Goal: Task Accomplishment & Management: Use online tool/utility

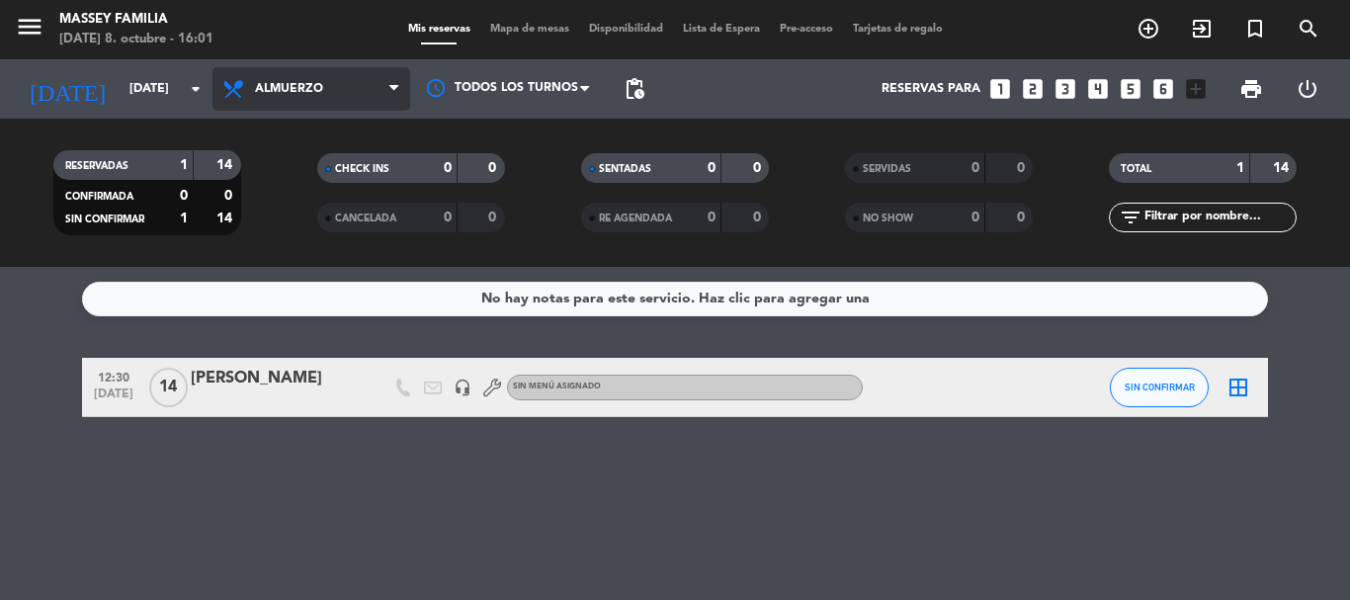
click at [292, 85] on span "Almuerzo" at bounding box center [289, 89] width 68 height 14
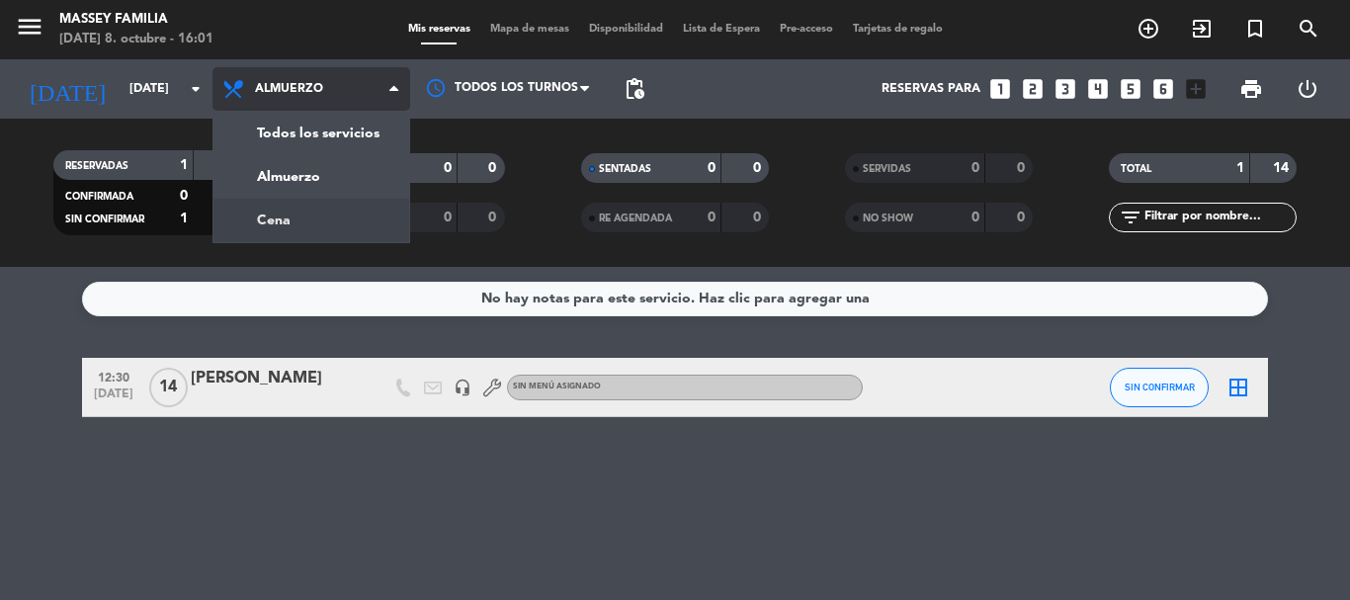
click at [330, 234] on div "menu [PERSON_NAME] FAMILIA [DATE] 8. octubre - 16:01 Mis reservas Mapa de mesas…" at bounding box center [675, 133] width 1350 height 267
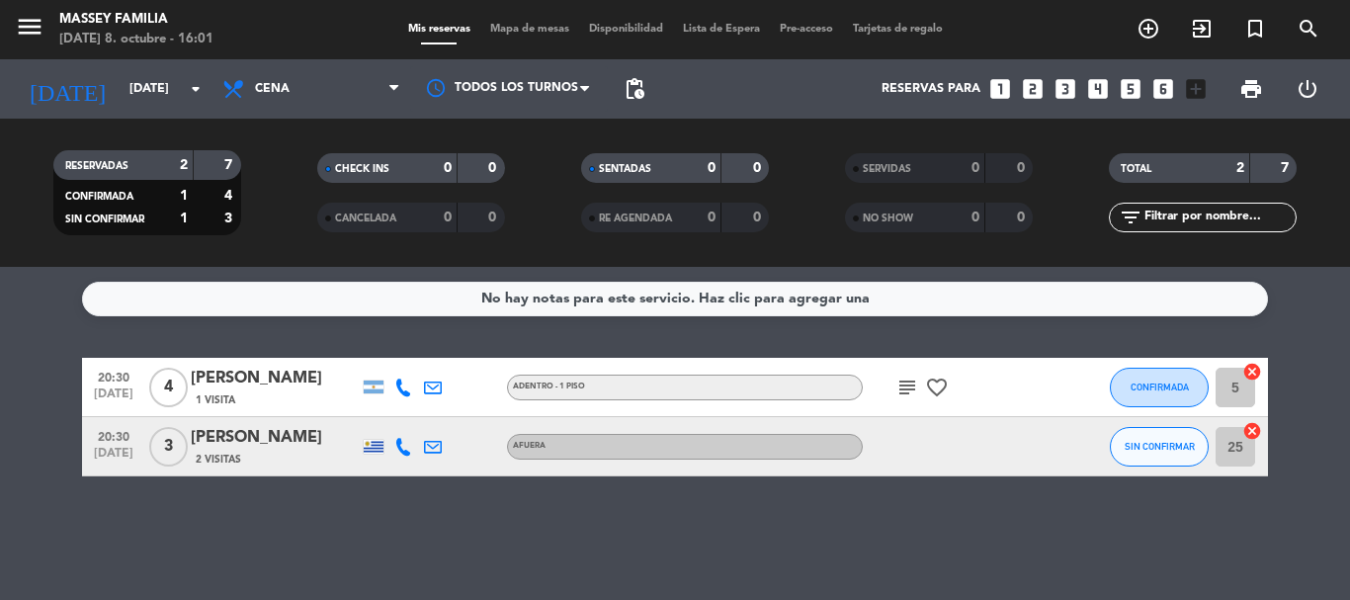
click at [909, 392] on icon "subject" at bounding box center [908, 388] width 24 height 24
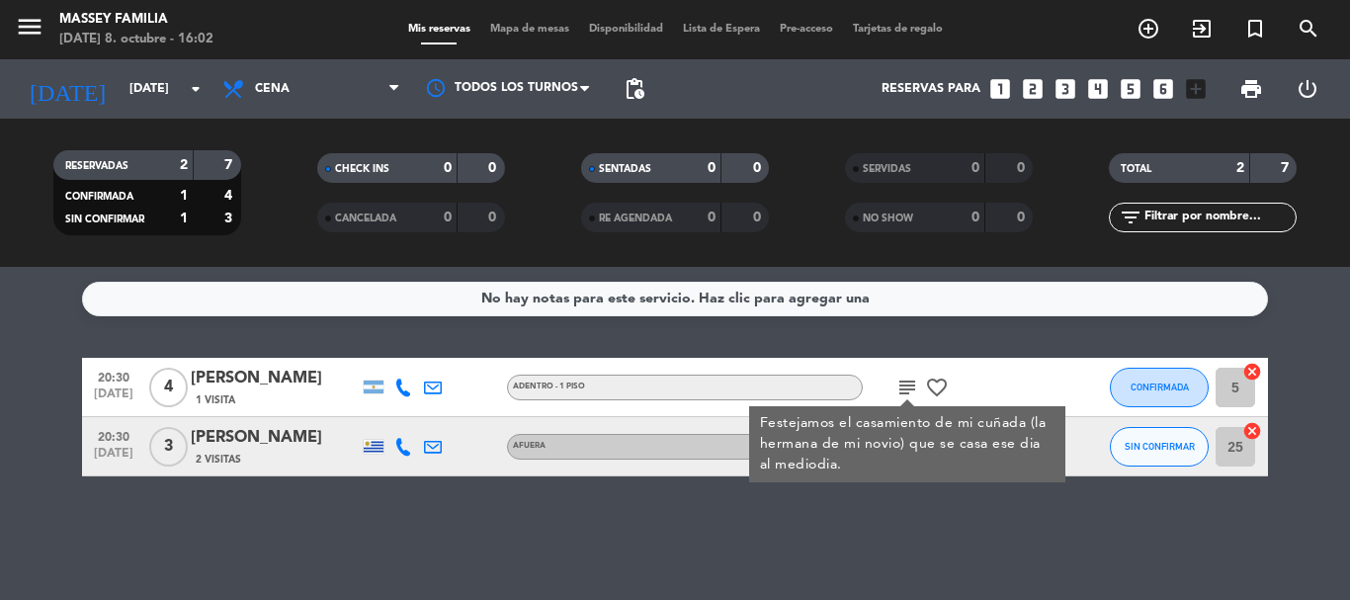
click at [231, 382] on div "[PERSON_NAME]" at bounding box center [275, 379] width 168 height 26
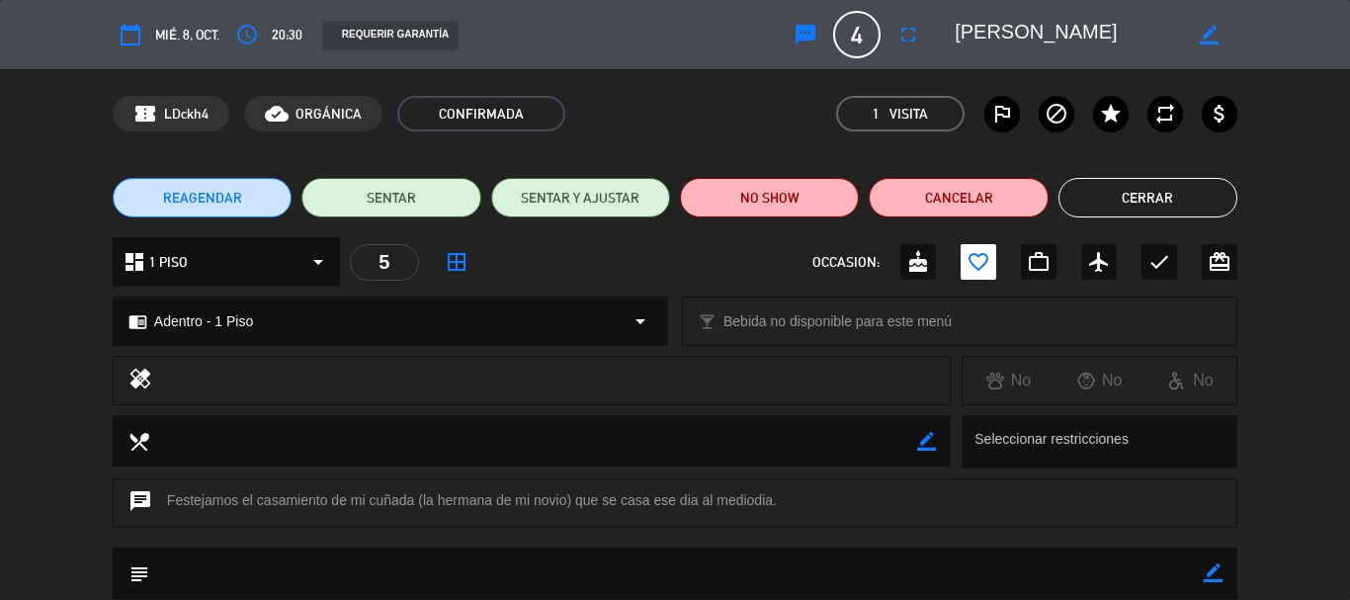
click at [1105, 197] on button "Cerrar" at bounding box center [1148, 198] width 179 height 40
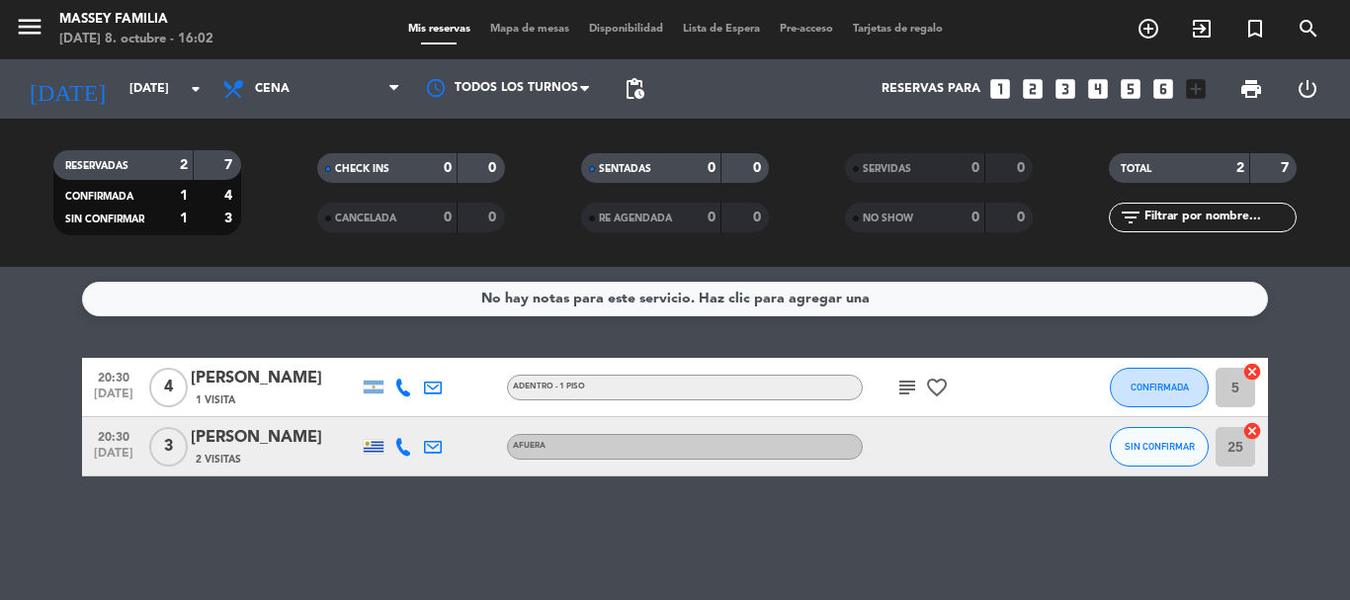
click at [281, 438] on div "[PERSON_NAME]" at bounding box center [275, 438] width 168 height 26
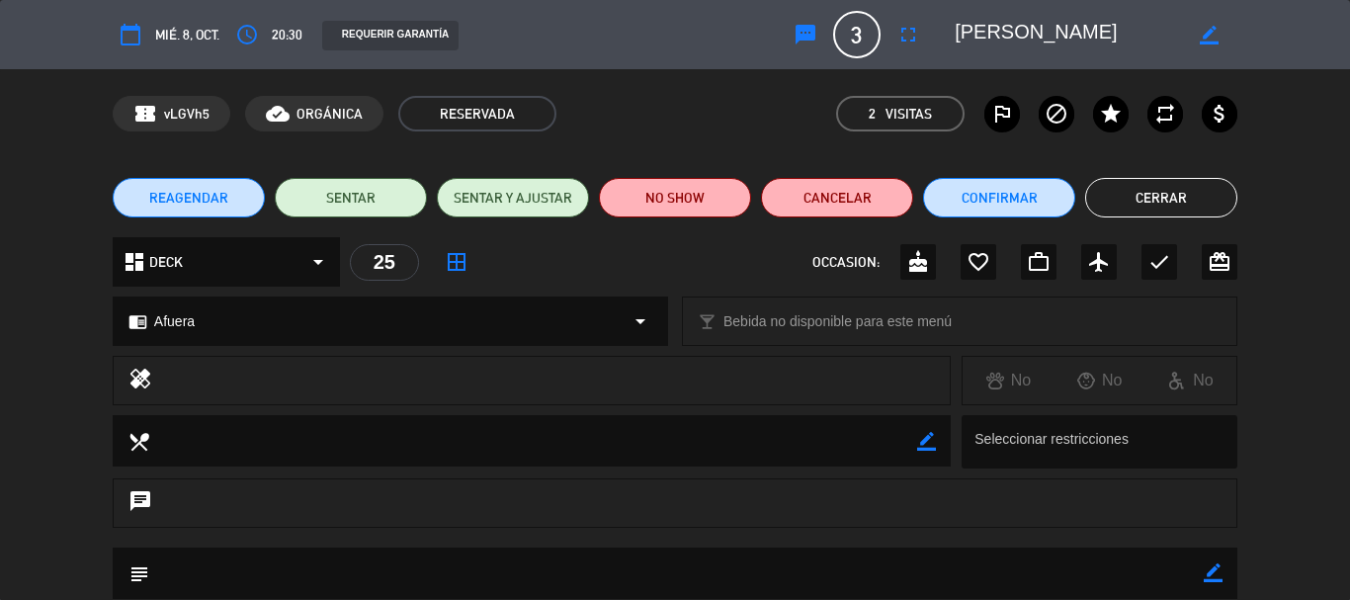
click at [1173, 191] on button "Cerrar" at bounding box center [1161, 198] width 152 height 40
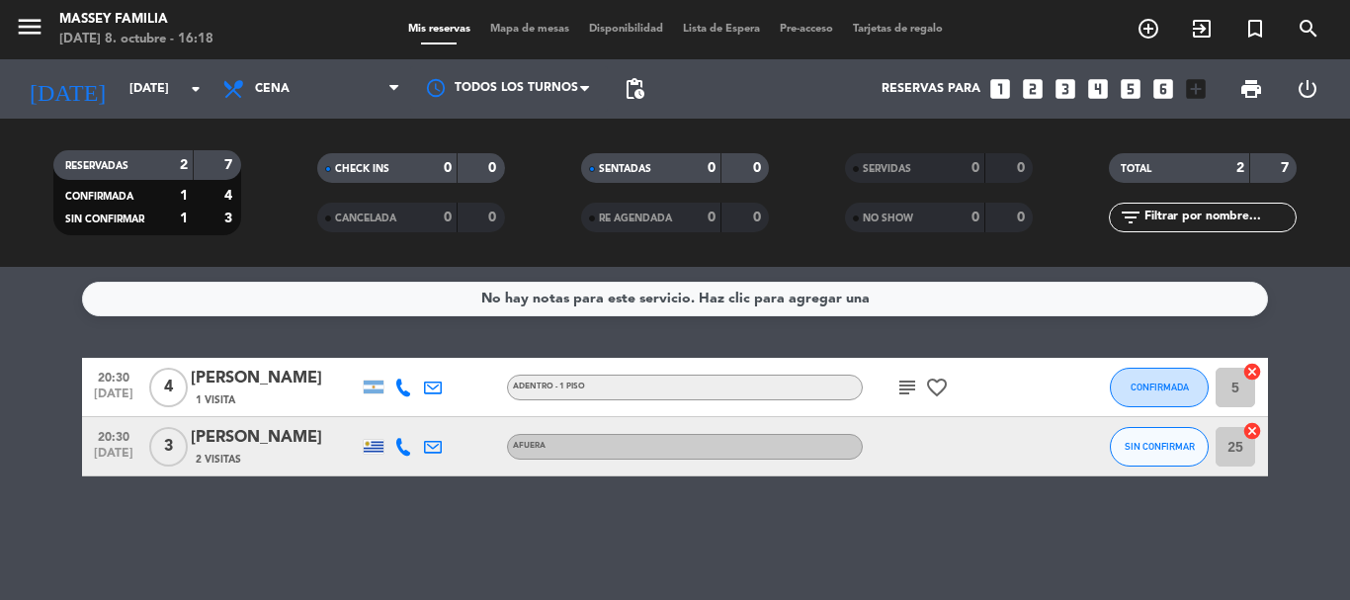
click at [533, 16] on div "menu [PERSON_NAME] FAMILIA [DATE] 8. octubre - 16:18 Mis reservas Mapa de mesas…" at bounding box center [675, 29] width 1350 height 59
click at [530, 21] on div "Mis reservas Mapa de mesas Disponibilidad Lista de Espera Pre-acceso Tarjetas d…" at bounding box center [675, 30] width 555 height 18
click at [485, 30] on span "Mapa de mesas" at bounding box center [529, 29] width 99 height 11
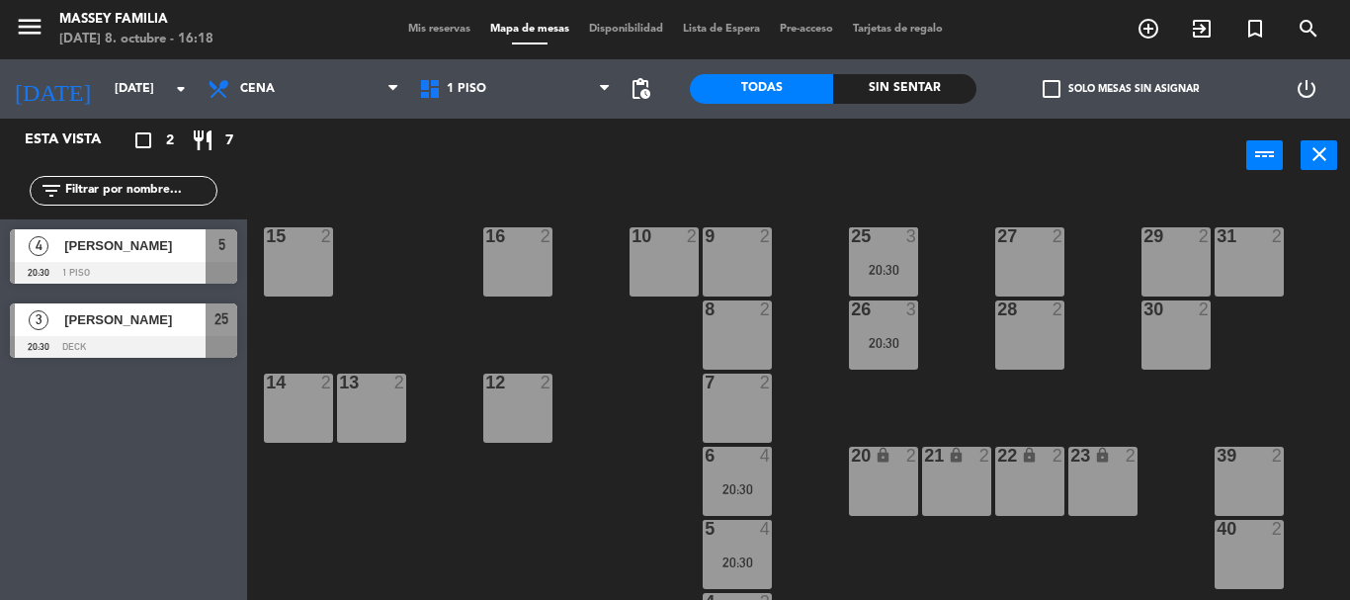
click at [297, 262] on div "15 2" at bounding box center [298, 261] width 69 height 69
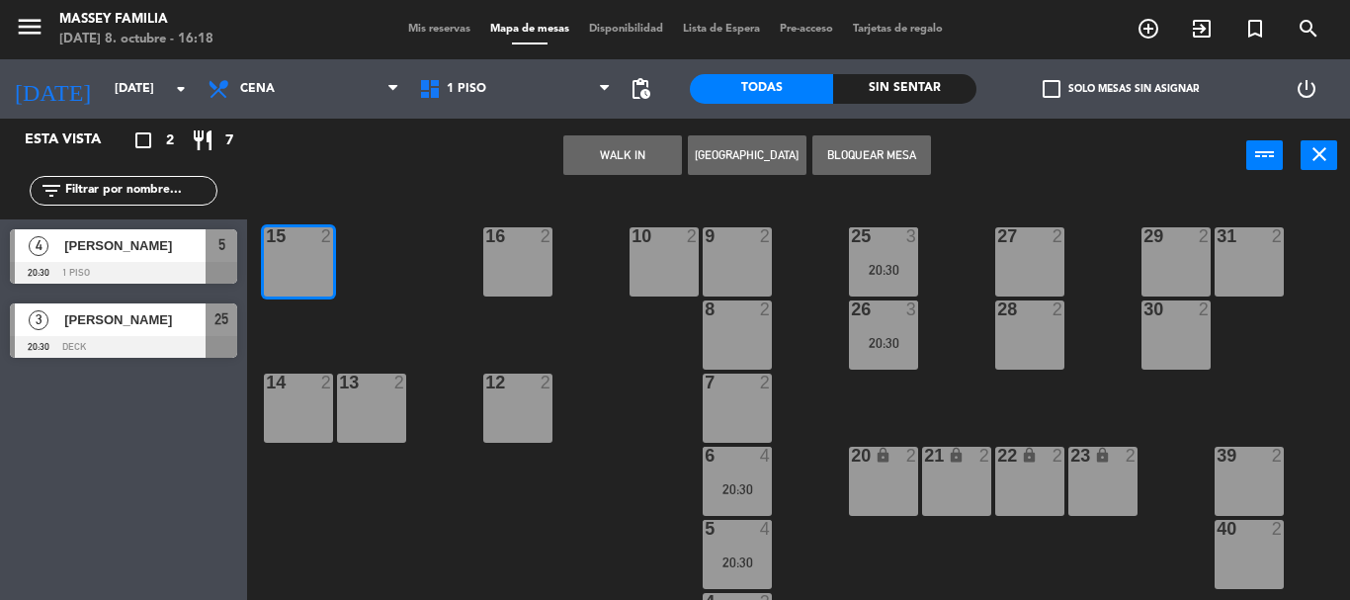
click at [898, 144] on button "Bloquear Mesa" at bounding box center [872, 155] width 119 height 40
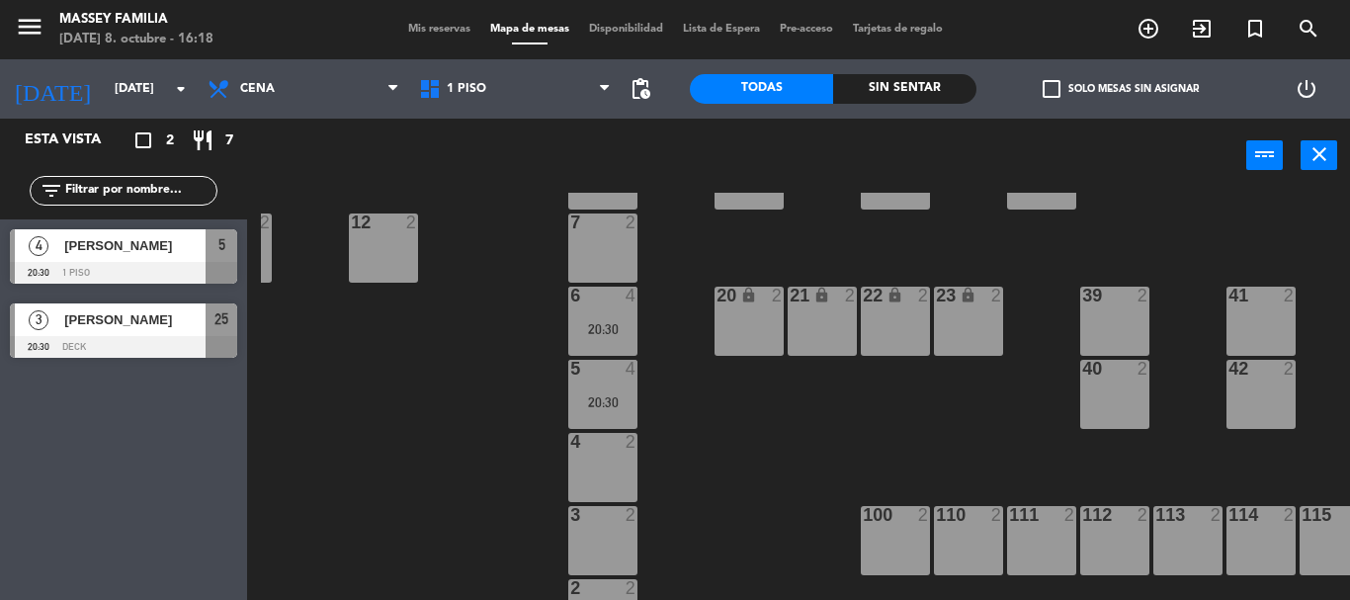
scroll to position [293, 134]
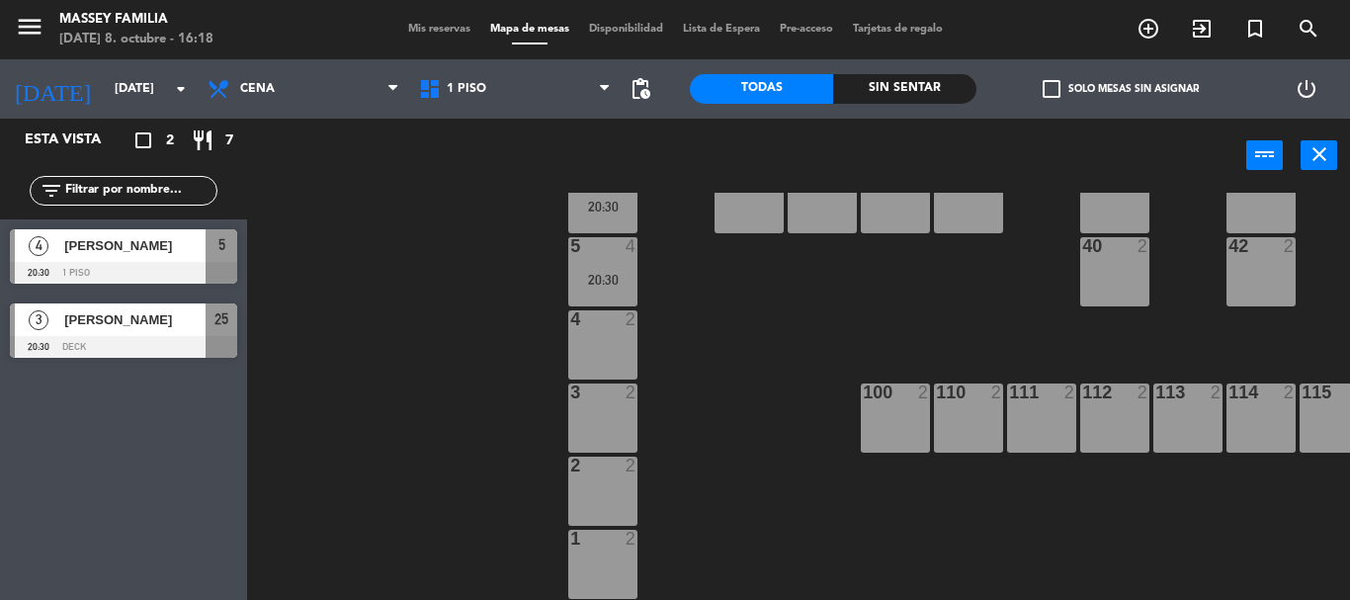
drag, startPoint x: 893, startPoint y: 423, endPoint x: 899, endPoint y: 402, distance: 21.6
click at [893, 419] on div "100 2" at bounding box center [895, 418] width 69 height 69
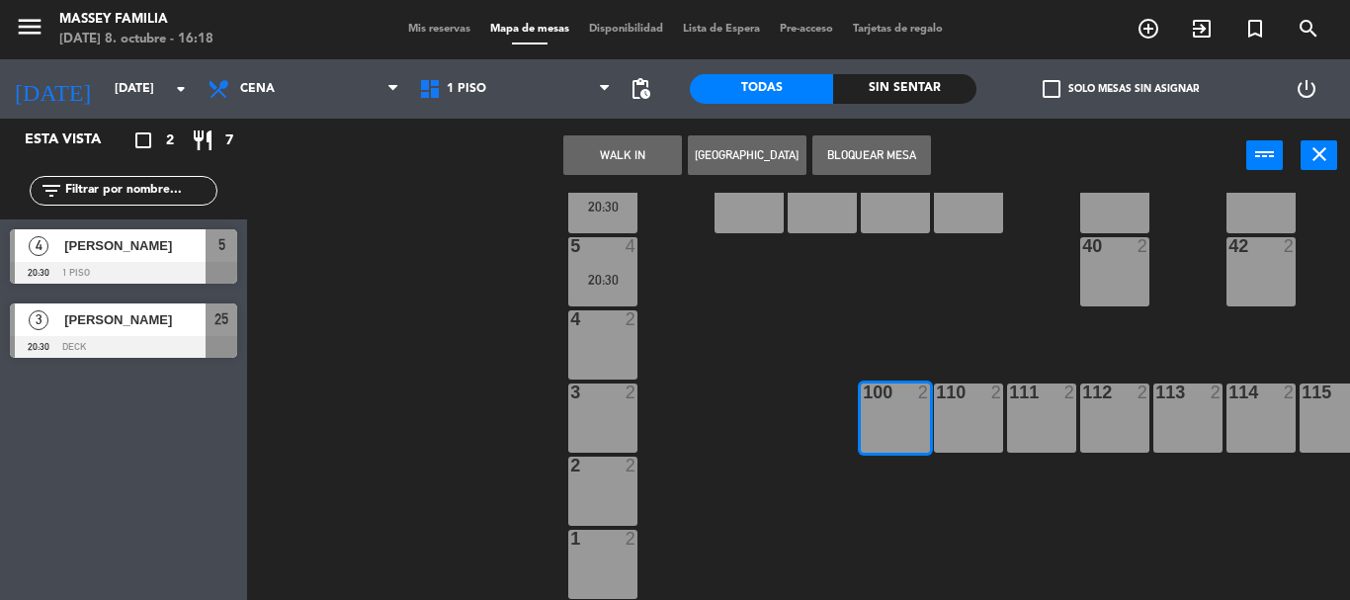
drag, startPoint x: 875, startPoint y: 144, endPoint x: 877, endPoint y: 166, distance: 21.8
click at [874, 148] on button "Bloquear Mesa" at bounding box center [872, 155] width 119 height 40
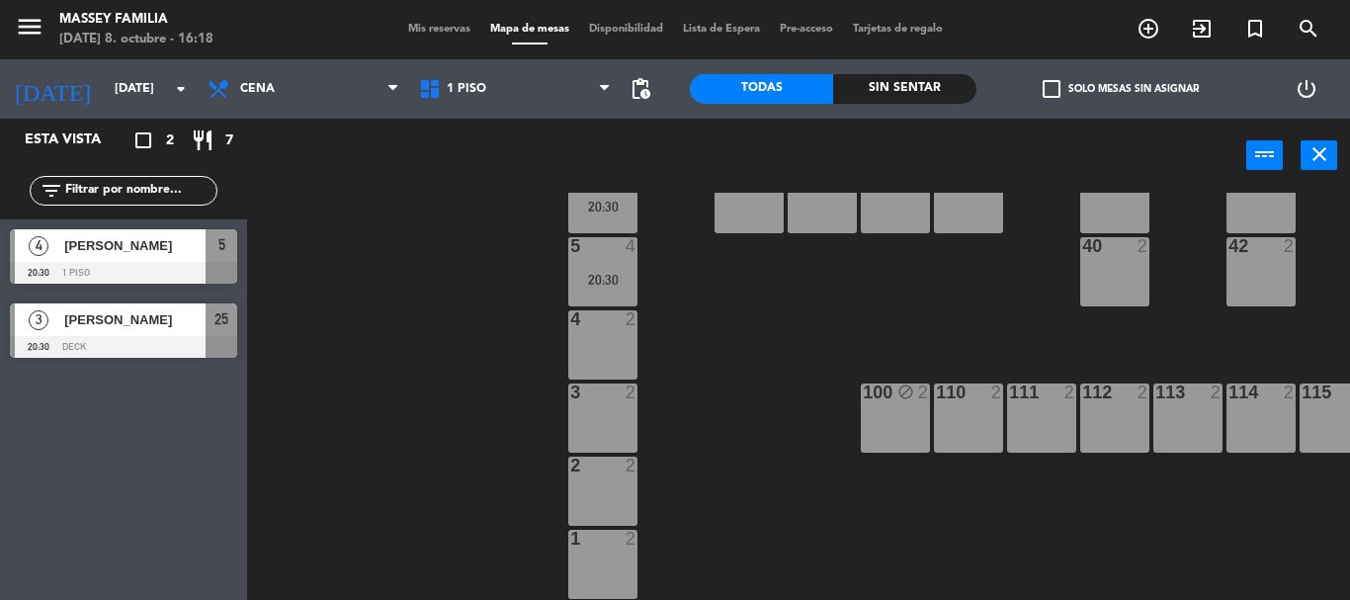
click at [1113, 414] on div "112 2" at bounding box center [1115, 418] width 69 height 69
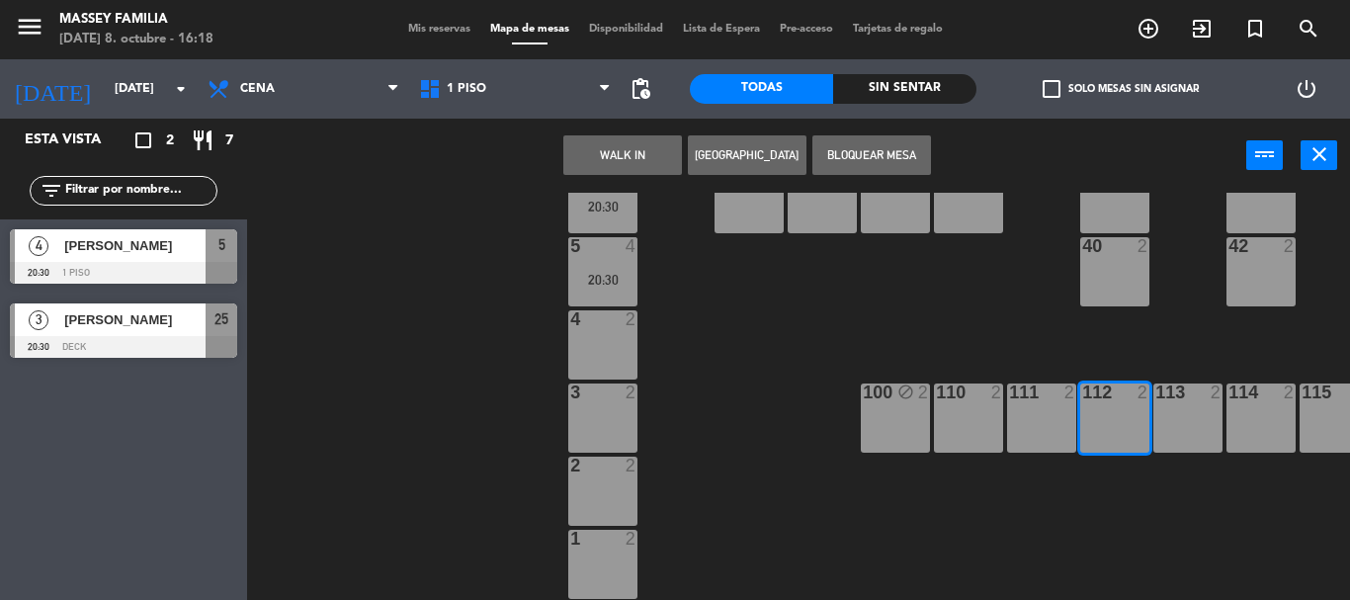
click at [871, 152] on button "Bloquear Mesa" at bounding box center [872, 155] width 119 height 40
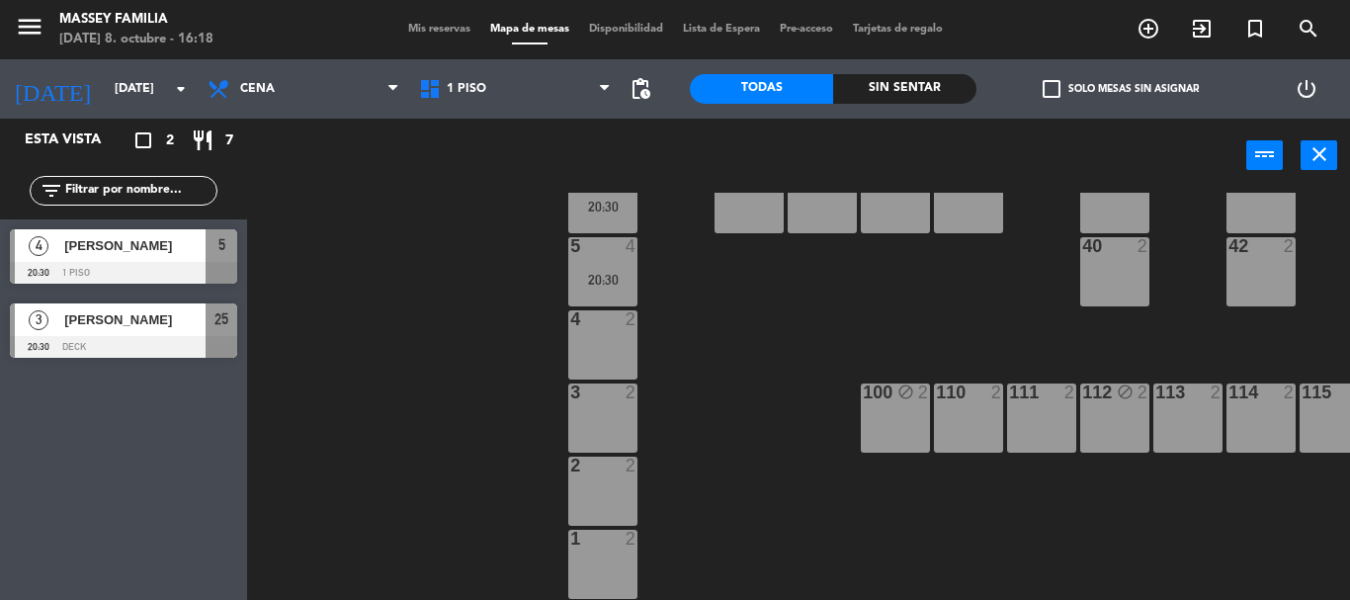
click at [1042, 399] on div "111 2" at bounding box center [1041, 418] width 69 height 69
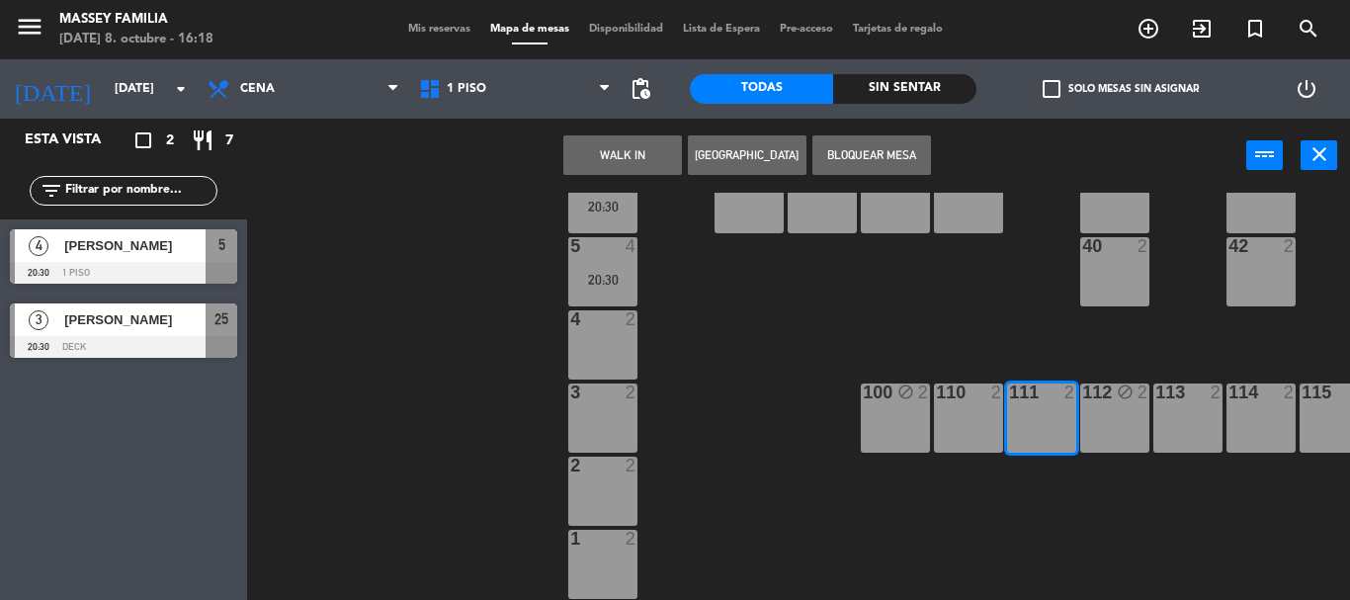
drag, startPoint x: 873, startPoint y: 148, endPoint x: 865, endPoint y: 211, distance: 62.8
click at [873, 150] on button "Bloquear Mesa" at bounding box center [872, 155] width 119 height 40
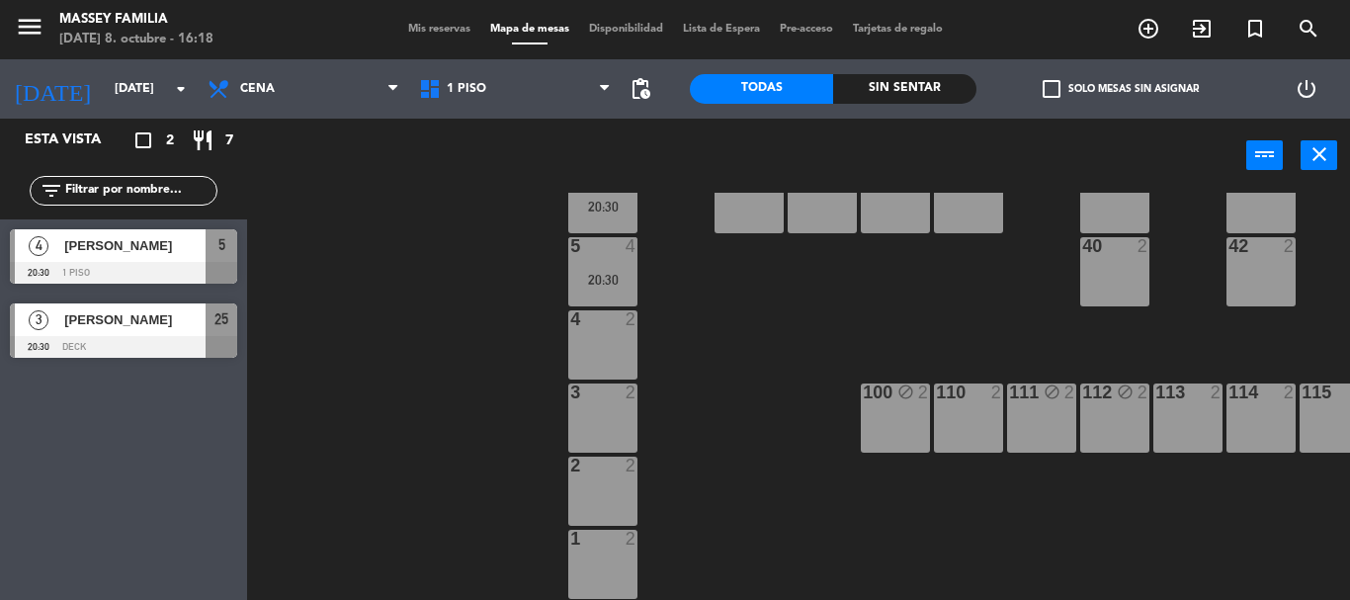
click at [979, 405] on div "110 2" at bounding box center [968, 418] width 69 height 69
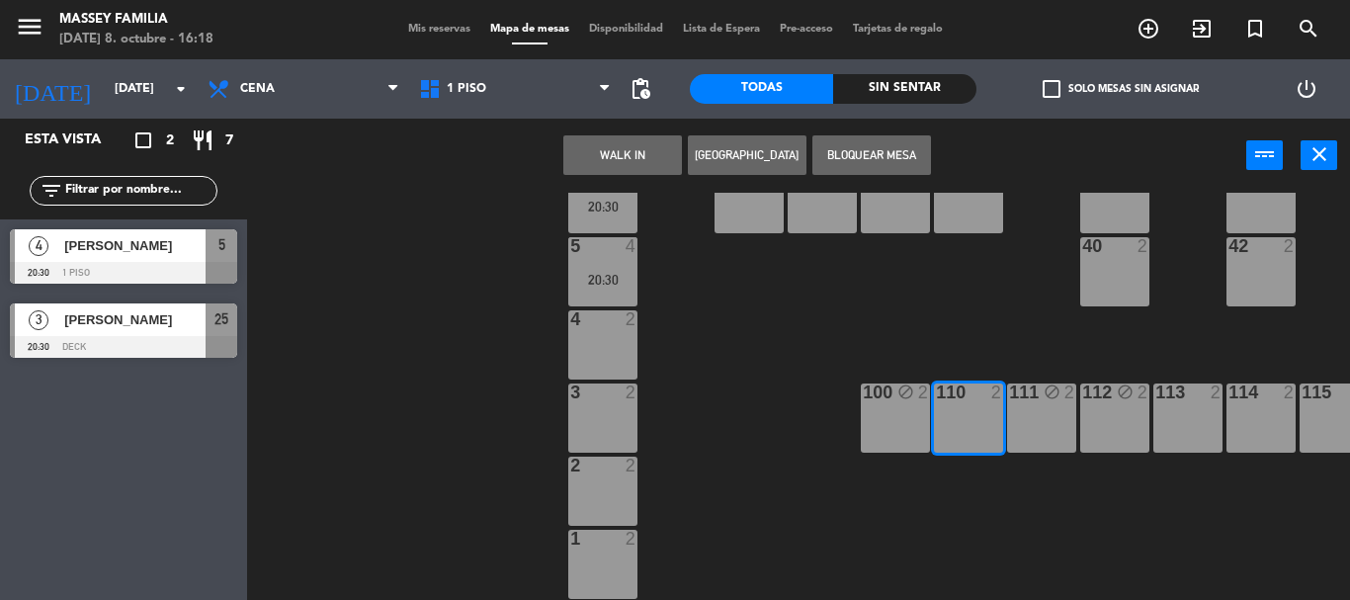
click at [875, 139] on button "Bloquear Mesa" at bounding box center [872, 155] width 119 height 40
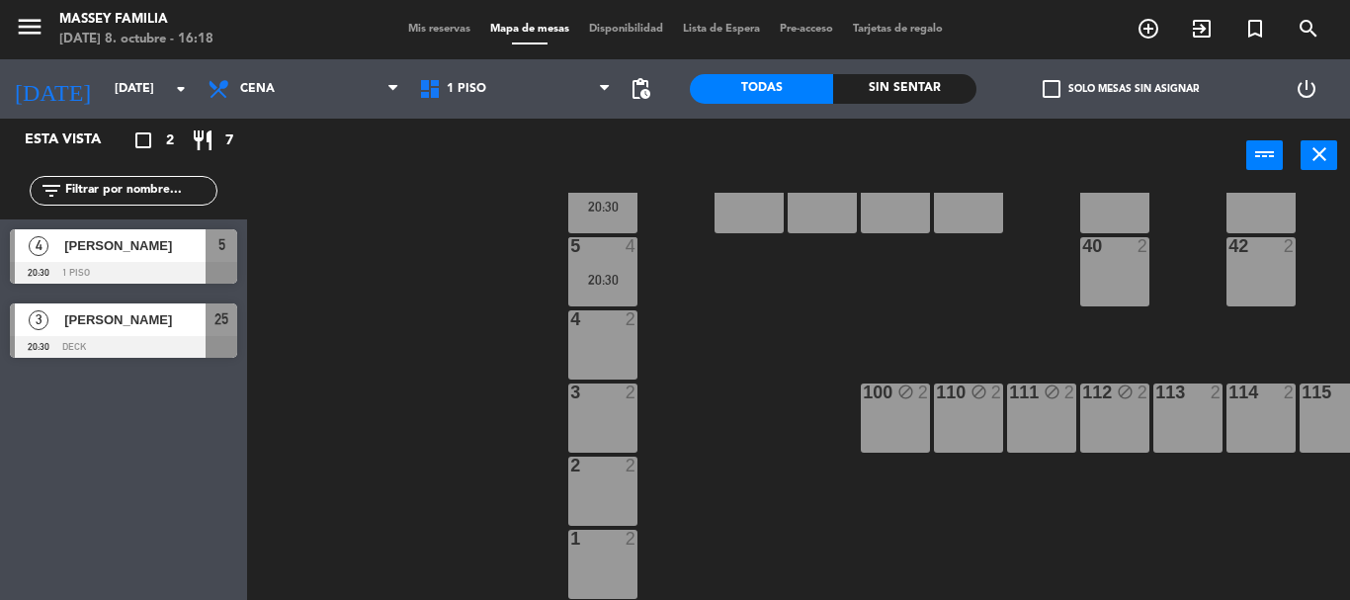
scroll to position [293, 168]
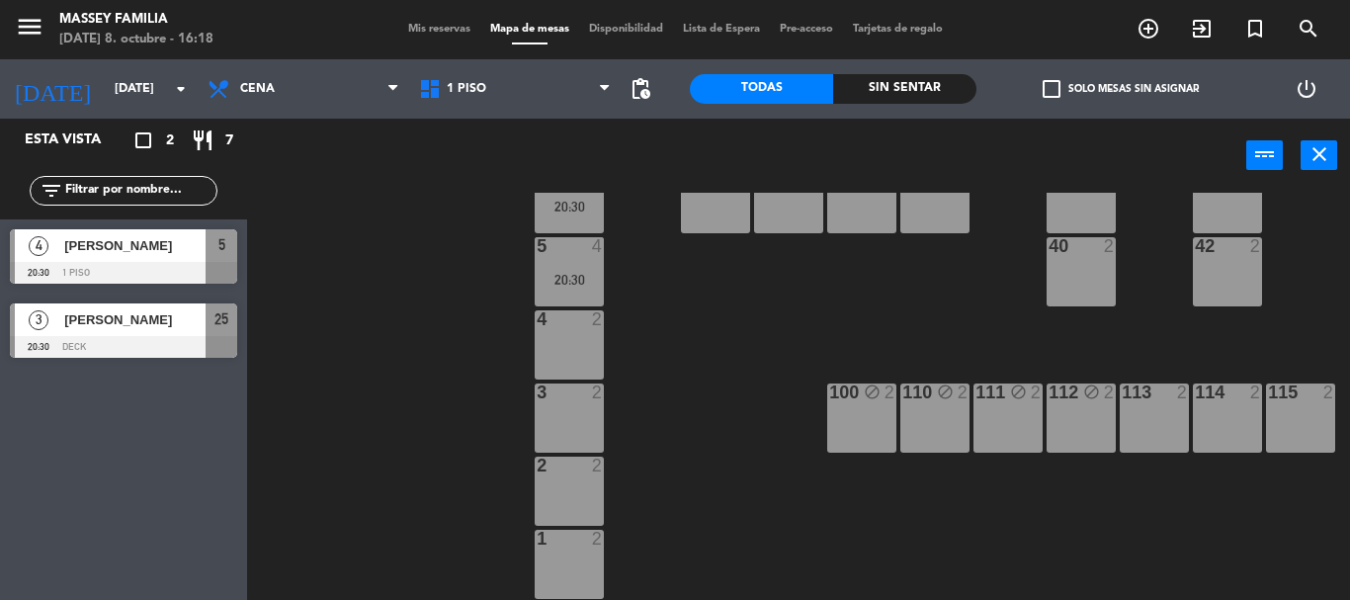
click at [1330, 384] on div "2" at bounding box center [1330, 393] width 12 height 18
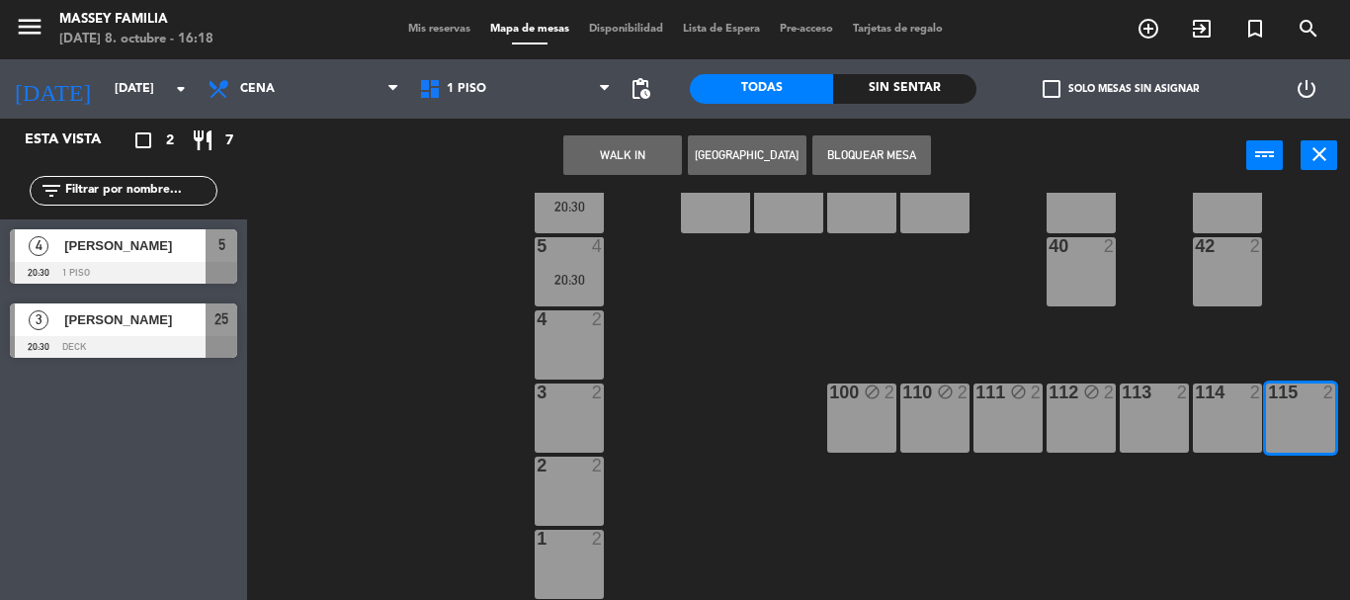
click at [856, 161] on button "Bloquear Mesa" at bounding box center [872, 155] width 119 height 40
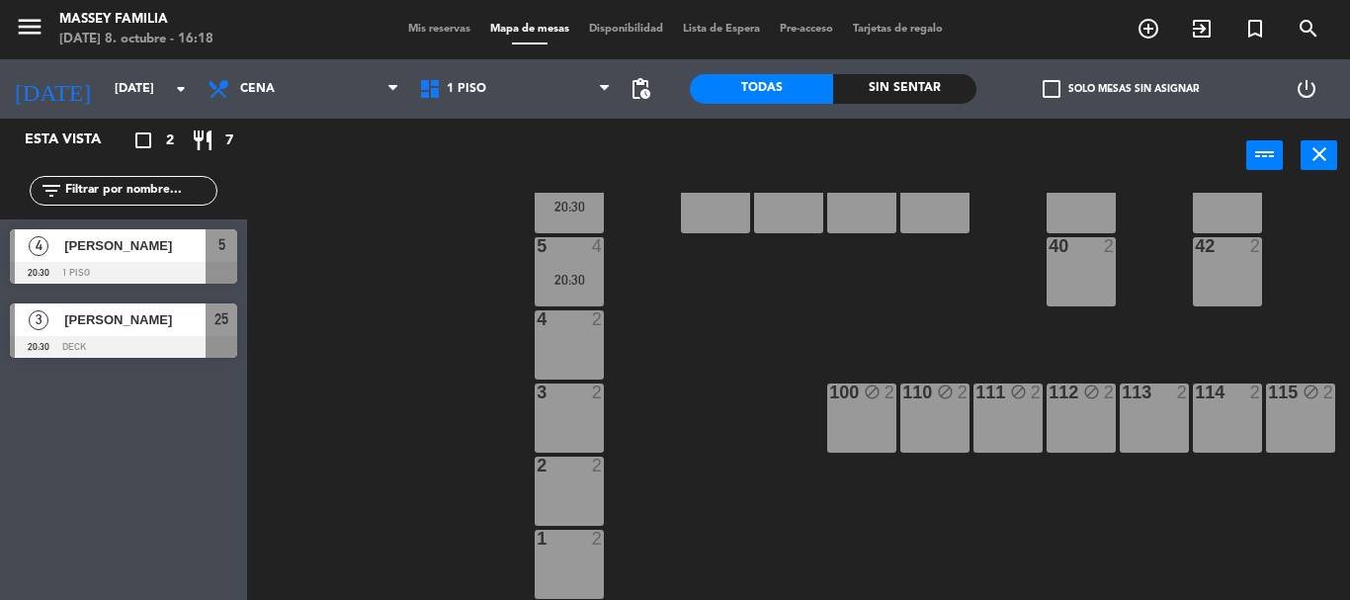
click at [459, 35] on span "Mis reservas" at bounding box center [439, 29] width 82 height 11
